Goal: Check status: Check status

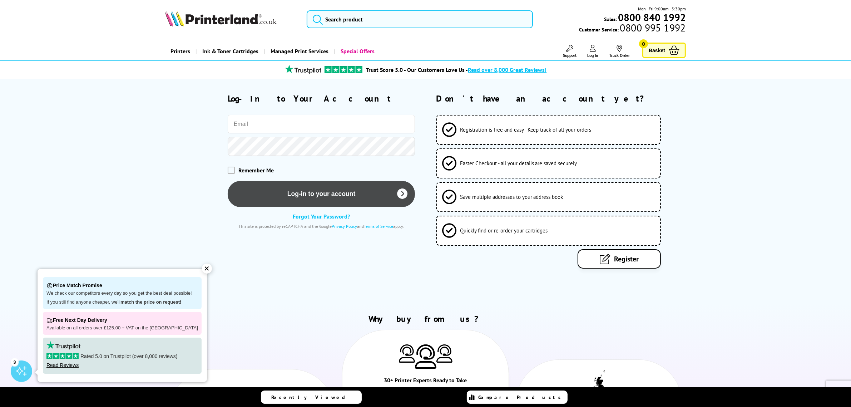
type input "[EMAIL_ADDRESS][DOMAIN_NAME]"
click at [353, 192] on button "Log-in to your account" at bounding box center [322, 194] width 188 height 26
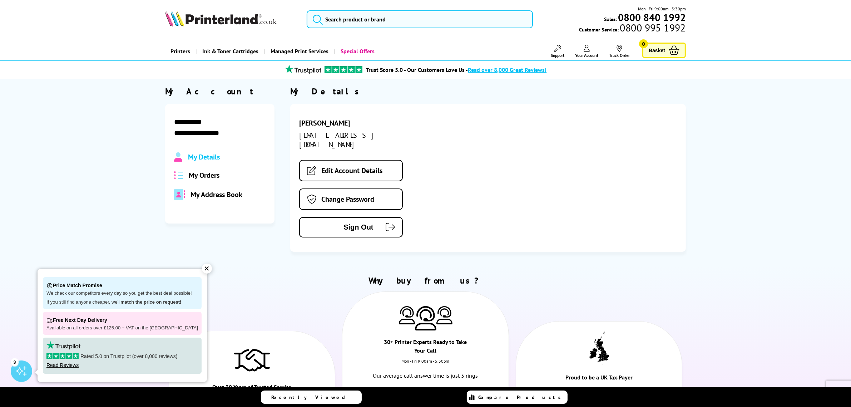
click at [205, 173] on span "My Orders" at bounding box center [204, 175] width 31 height 9
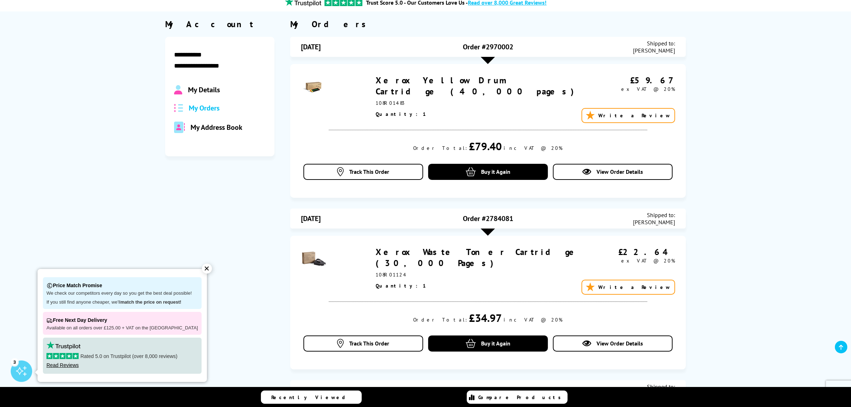
scroll to position [89, 0]
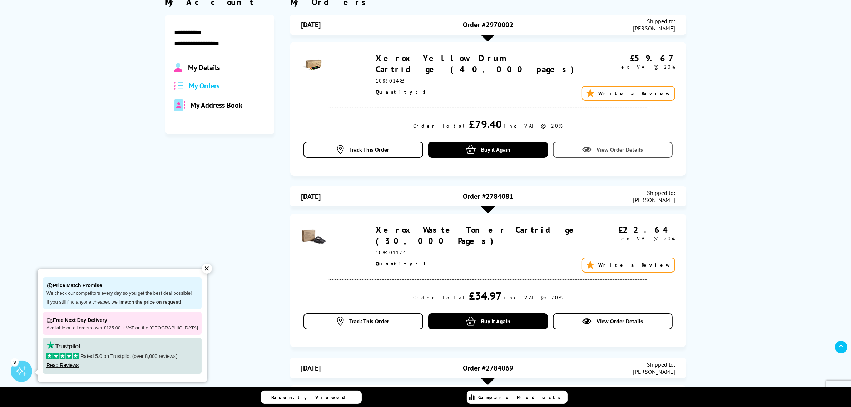
click at [624, 149] on span "View Order Details" at bounding box center [620, 149] width 46 height 7
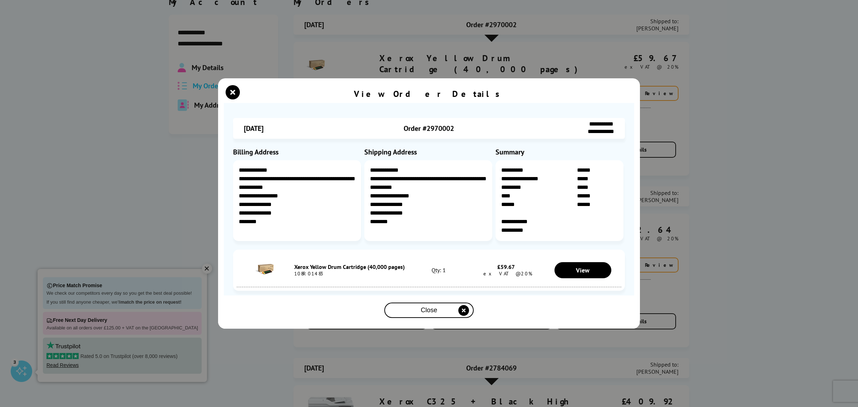
click at [464, 311] on icon "close modal" at bounding box center [463, 310] width 11 height 11
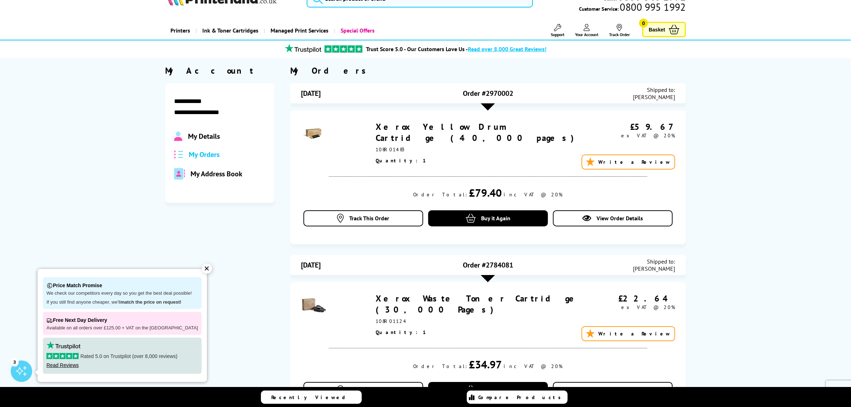
scroll to position [0, 0]
